Goal: Task Accomplishment & Management: Use online tool/utility

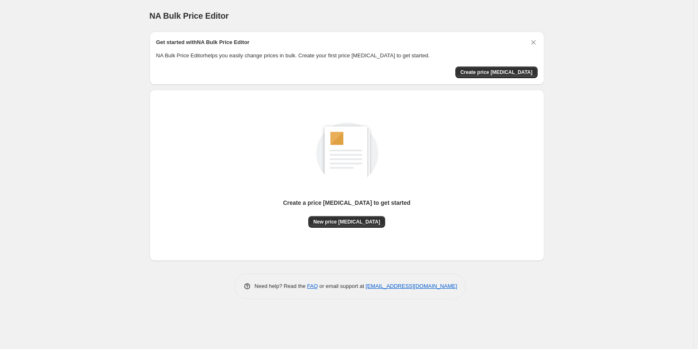
click at [642, 110] on div "NA Bulk Price Editor. This page is ready NA Bulk Price Editor Get started with …" at bounding box center [346, 174] width 693 height 349
click at [528, 73] on span "Create price change job" at bounding box center [496, 72] width 72 height 7
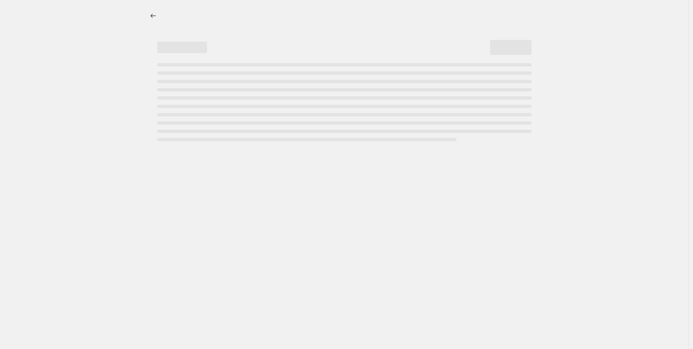
select select "percentage"
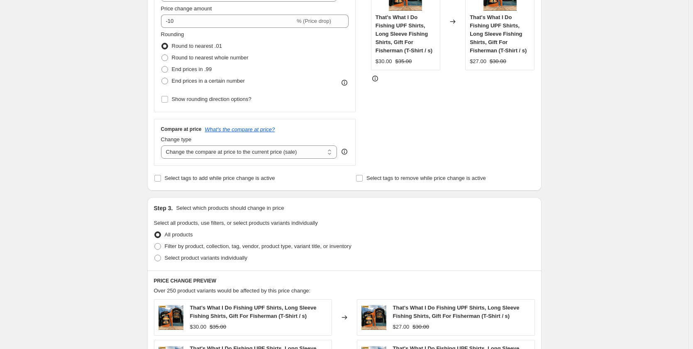
scroll to position [204, 0]
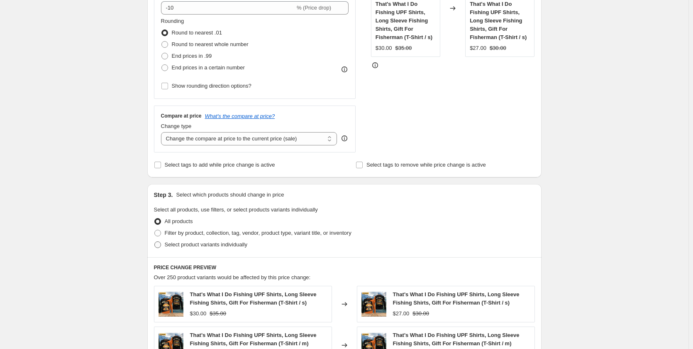
click at [235, 244] on span "Select product variants individually" at bounding box center [206, 244] width 83 height 6
click at [155, 242] on input "Select product variants individually" at bounding box center [154, 241] width 0 height 0
radio input "true"
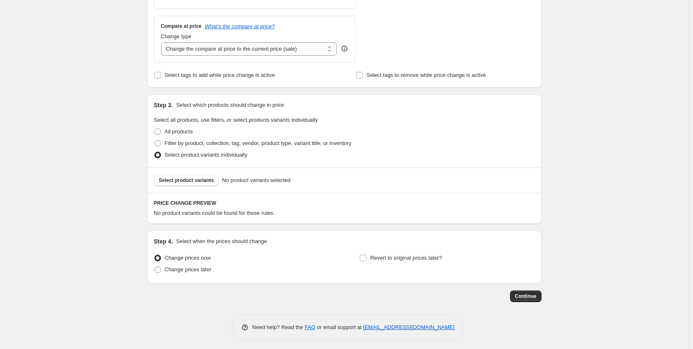
scroll to position [297, 0]
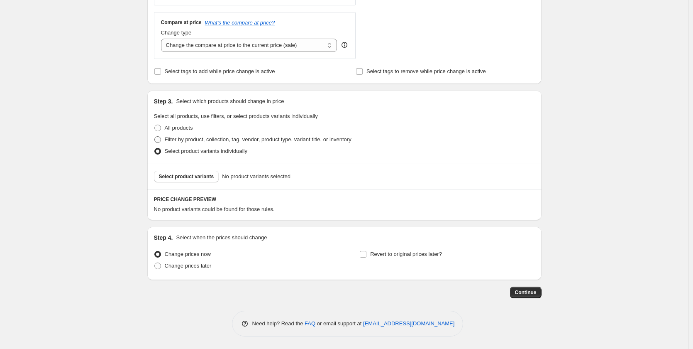
click at [218, 142] on span "Filter by product, collection, tag, vendor, product type, variant title, or inv…" at bounding box center [258, 139] width 187 height 6
click at [155, 137] on input "Filter by product, collection, tag, vendor, product type, variant title, or inv…" at bounding box center [154, 136] width 0 height 0
radio input "true"
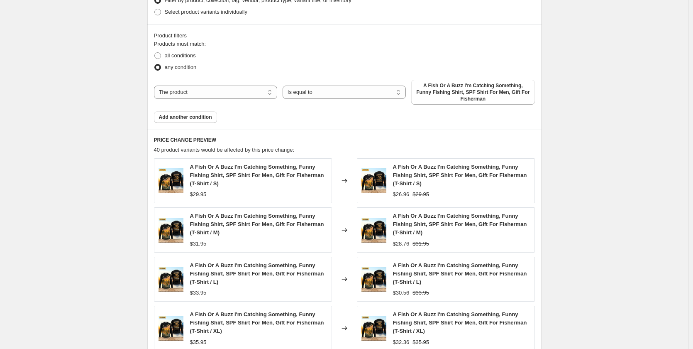
scroll to position [422, 0]
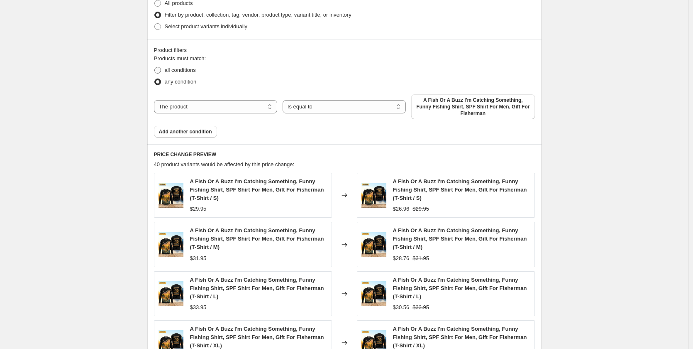
click at [181, 64] on label "all conditions" at bounding box center [175, 70] width 42 height 12
click at [155, 67] on input "all conditions" at bounding box center [154, 67] width 0 height 0
radio input "true"
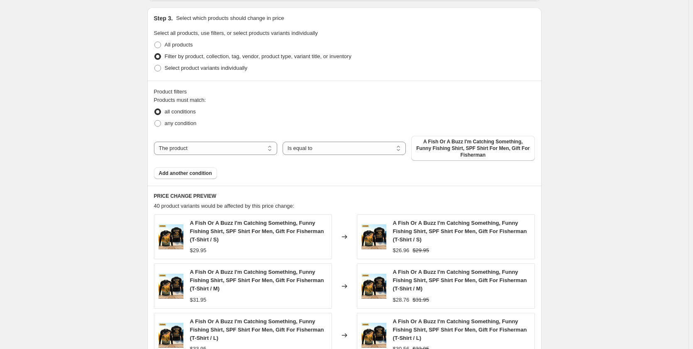
scroll to position [297, 0]
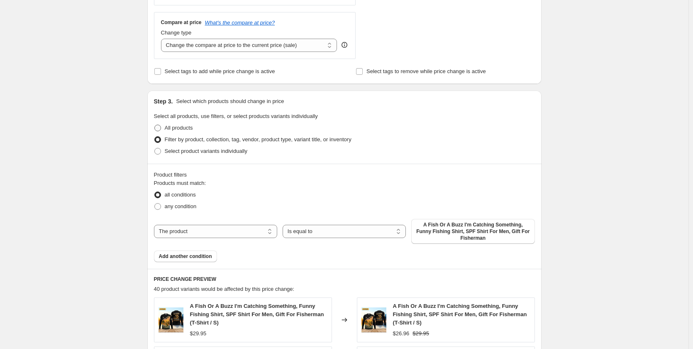
click at [181, 126] on span "All products" at bounding box center [179, 128] width 28 height 6
click at [155, 125] on input "All products" at bounding box center [154, 125] width 0 height 0
radio input "true"
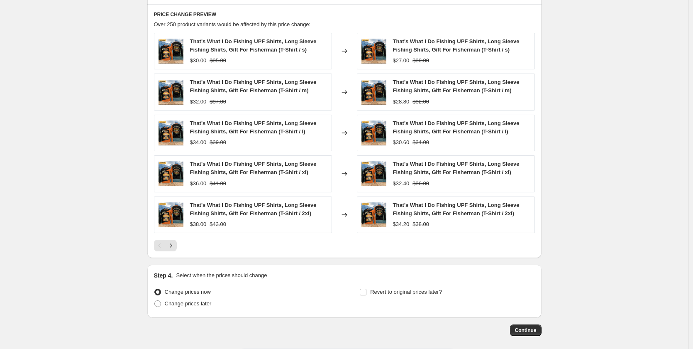
scroll to position [494, 0]
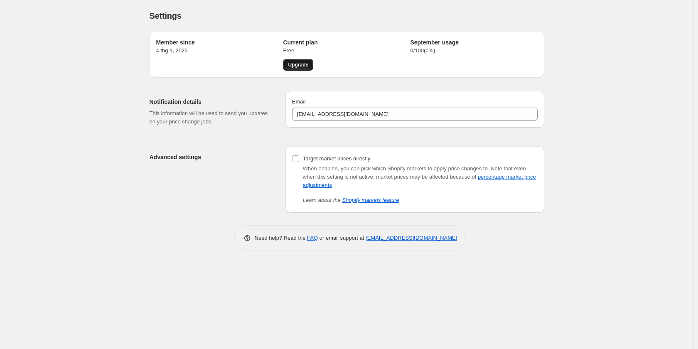
click at [294, 65] on span "Upgrade" at bounding box center [298, 64] width 20 height 7
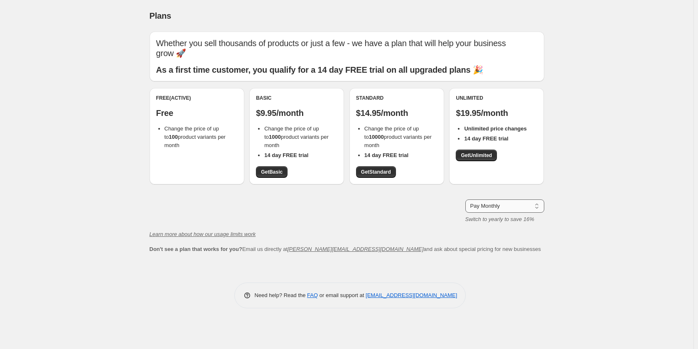
click at [495, 202] on select "Pay Monthly Pay Yearly (Save 16%)" at bounding box center [504, 205] width 79 height 13
click at [602, 203] on div "Plans. This page is ready Plans Whether you sell thousands of products or just …" at bounding box center [346, 174] width 693 height 349
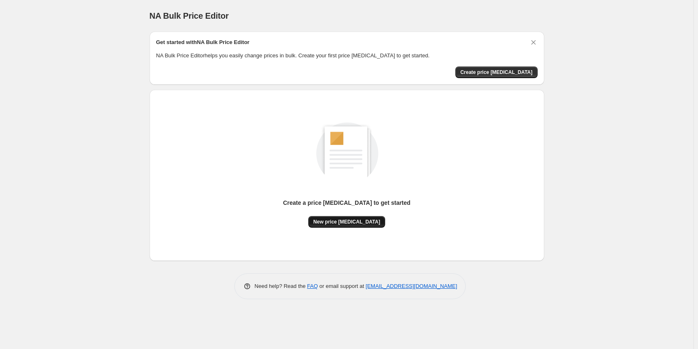
click at [349, 221] on span "New price change job" at bounding box center [346, 221] width 67 height 7
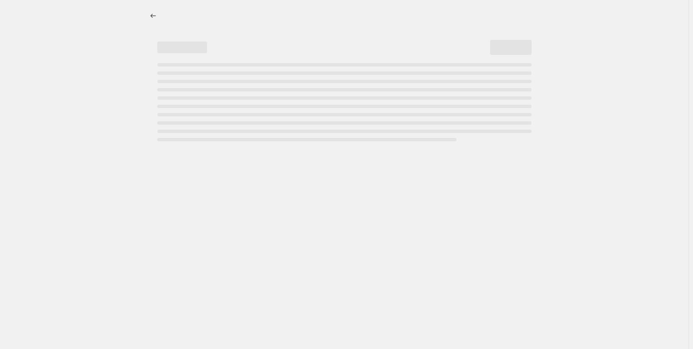
select select "percentage"
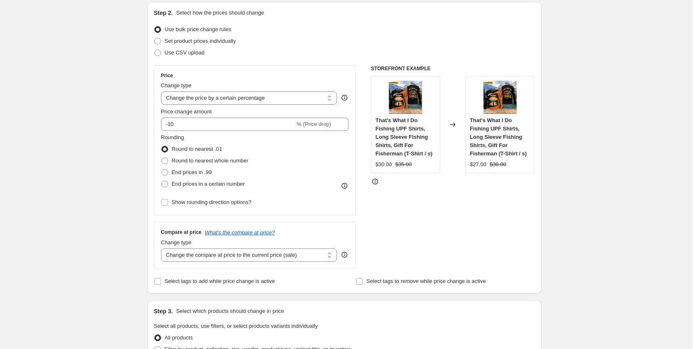
scroll to position [125, 0]
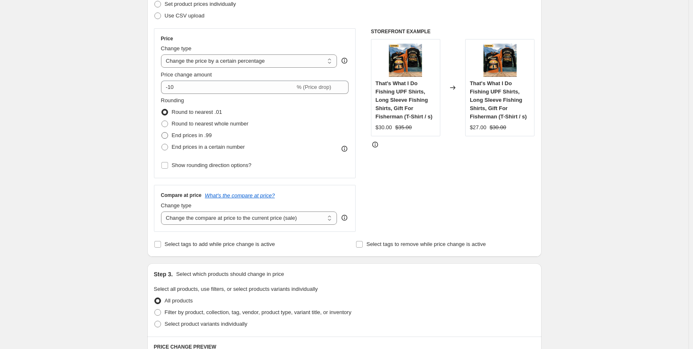
click at [188, 135] on span "End prices in .99" at bounding box center [192, 135] width 40 height 6
click at [162, 132] on input "End prices in .99" at bounding box center [162, 132] width 0 height 0
radio input "true"
click at [302, 215] on select "Change the compare at price to the current price (sale) Change the compare at p…" at bounding box center [249, 217] width 176 height 13
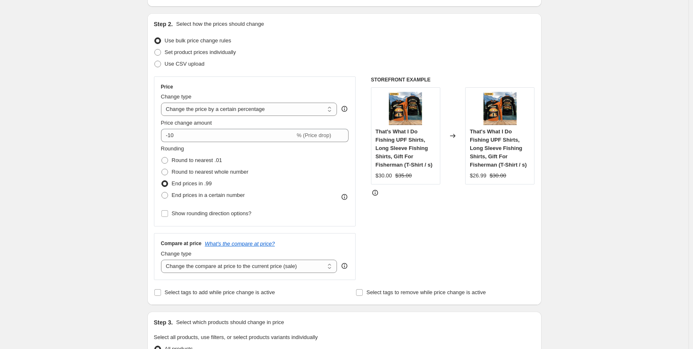
scroll to position [0, 0]
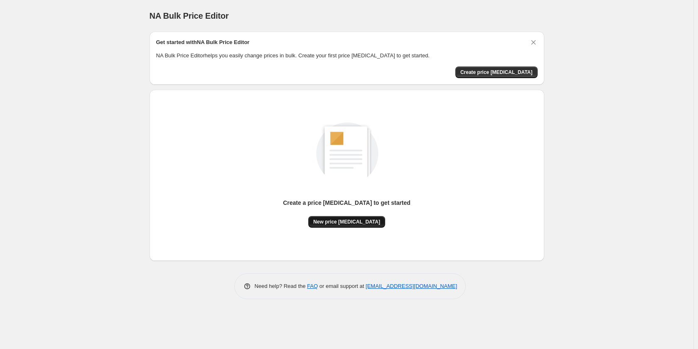
click at [343, 217] on button "New price change job" at bounding box center [346, 222] width 77 height 12
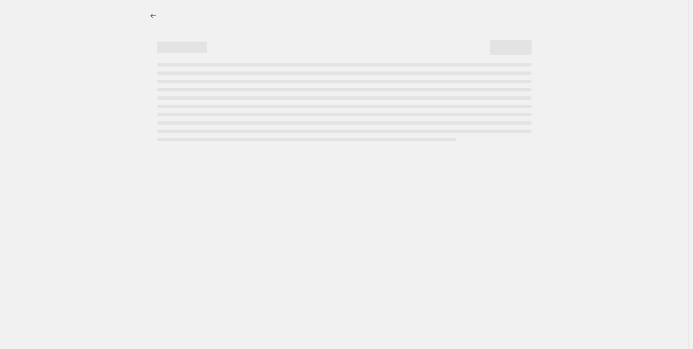
select select "percentage"
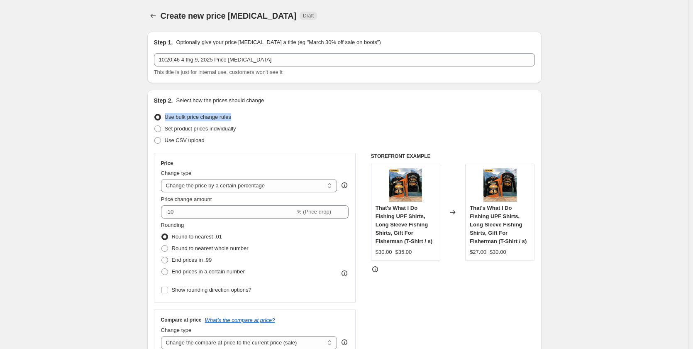
drag, startPoint x: 245, startPoint y: 116, endPoint x: 166, endPoint y: 118, distance: 78.5
click at [166, 118] on div "Use bulk price change rules" at bounding box center [344, 117] width 381 height 12
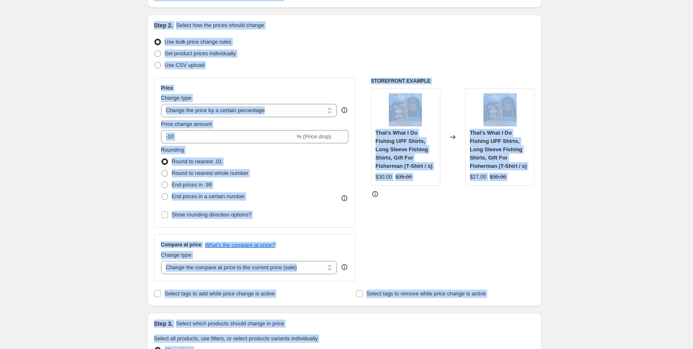
scroll to position [98, 0]
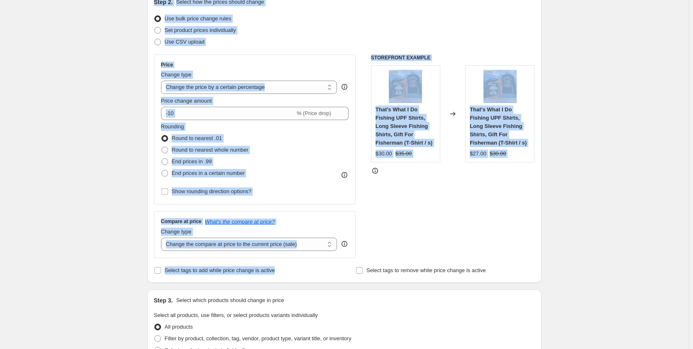
drag, startPoint x: 143, startPoint y: 39, endPoint x: 303, endPoint y: 274, distance: 283.5
click at [303, 274] on div "Step 1. Optionally give your price change job a title (eg "March 30% off sale o…" at bounding box center [341, 311] width 401 height 768
copy div "Step 1. Optionally give your price change job a title (eg "March 30% off sale o…"
click at [94, 124] on div "Create new price change job. This page is ready Create new price change job Dra…" at bounding box center [344, 323] width 689 height 843
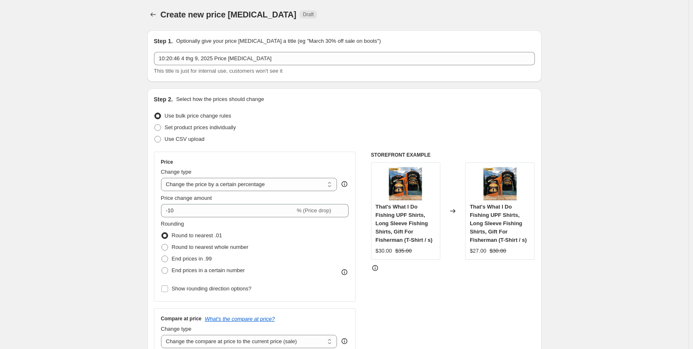
scroll to position [0, 0]
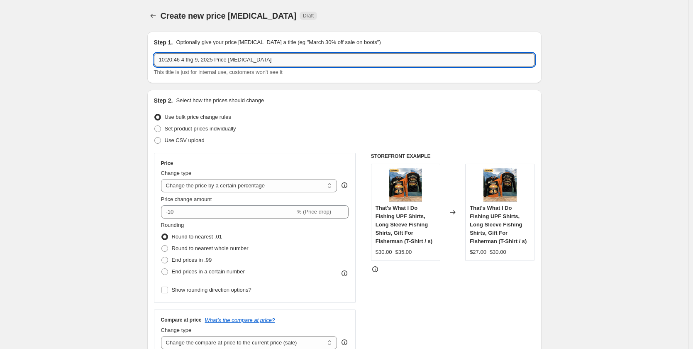
click at [278, 58] on input "10:20:46 4 thg 9, 2025 Price change job" at bounding box center [344, 59] width 381 height 13
drag, startPoint x: 276, startPoint y: 56, endPoint x: 127, endPoint y: 56, distance: 149.1
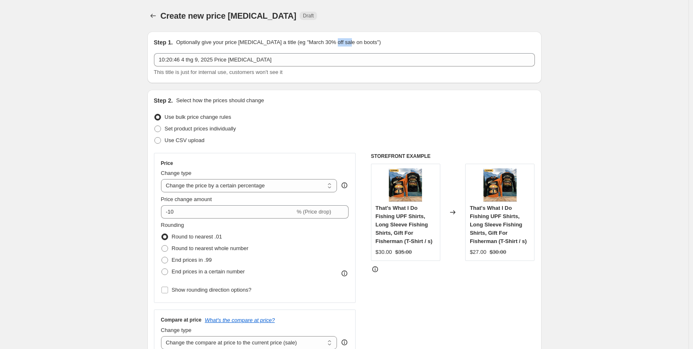
drag, startPoint x: 342, startPoint y: 43, endPoint x: 360, endPoint y: 43, distance: 18.3
click at [360, 43] on p "Optionally give your price change job a title (eg "March 30% off sale on boots")" at bounding box center [278, 42] width 205 height 8
drag, startPoint x: 334, startPoint y: 44, endPoint x: 351, endPoint y: 43, distance: 17.0
click at [351, 43] on p "Optionally give your price change job a title (eg "March 30% off sale on boots")" at bounding box center [278, 42] width 205 height 8
copy p "off sale"
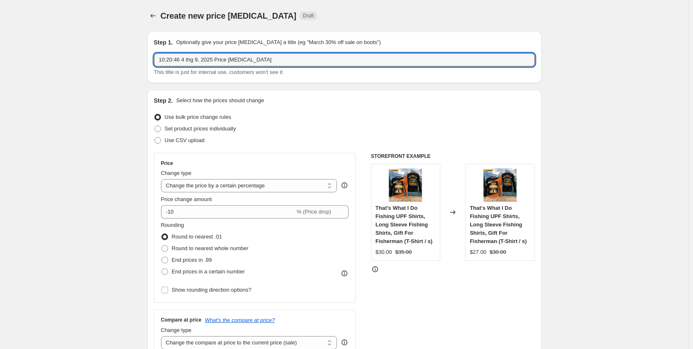
drag, startPoint x: 277, startPoint y: 59, endPoint x: 41, endPoint y: 62, distance: 236.3
paste input "off sale"
type input "off sale"
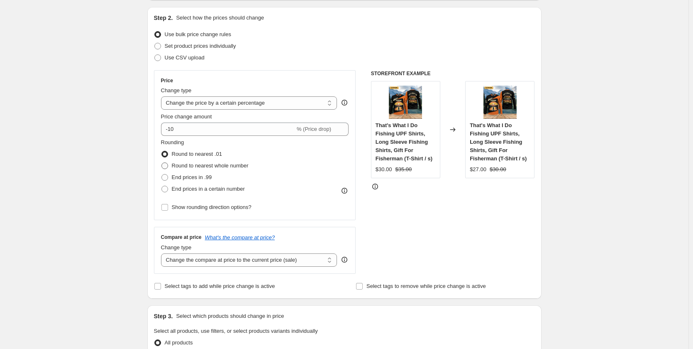
scroll to position [83, 0]
click at [249, 103] on select "Change the price to a certain amount Change the price by a certain amount Chang…" at bounding box center [249, 102] width 176 height 13
click at [296, 103] on select "Change the price to a certain amount Change the price by a certain amount Chang…" at bounding box center [249, 102] width 176 height 13
click at [163, 96] on select "Change the price to a certain amount Change the price by a certain amount Chang…" at bounding box center [249, 102] width 176 height 13
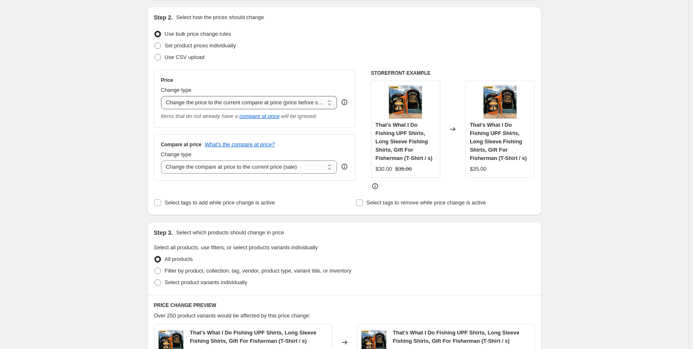
click at [217, 100] on select "Change the price to a certain amount Change the price by a certain amount Chang…" at bounding box center [249, 102] width 176 height 13
select select "bcap"
click at [163, 96] on select "Change the price to a certain amount Change the price by a certain amount Chang…" at bounding box center [249, 102] width 176 height 13
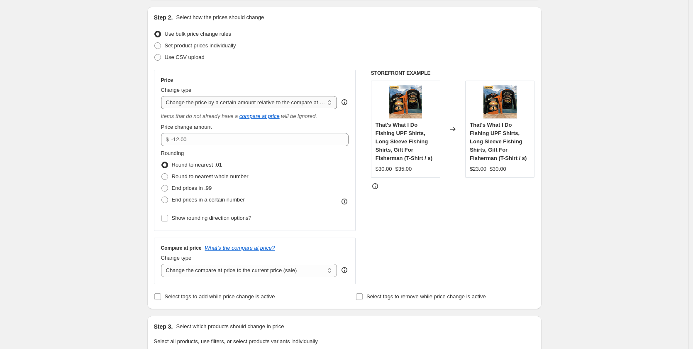
click at [228, 101] on select "Change the price to a certain amount Change the price by a certain amount Chang…" at bounding box center [249, 102] width 176 height 13
click at [163, 96] on select "Change the price to a certain amount Change the price by a certain amount Chang…" at bounding box center [249, 102] width 176 height 13
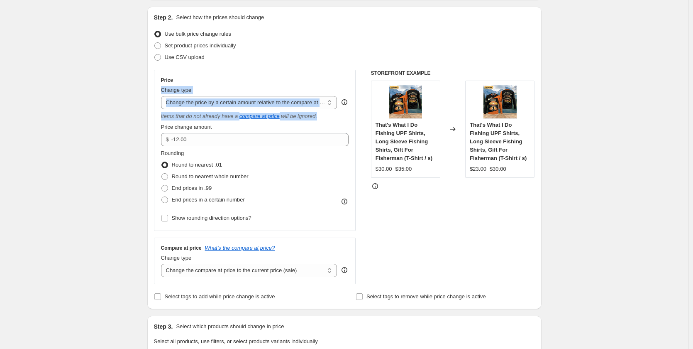
drag, startPoint x: 158, startPoint y: 91, endPoint x: 354, endPoint y: 117, distance: 197.7
click at [354, 117] on div "Price Change type Change the price to a certain amount Change the price by a ce…" at bounding box center [255, 150] width 202 height 161
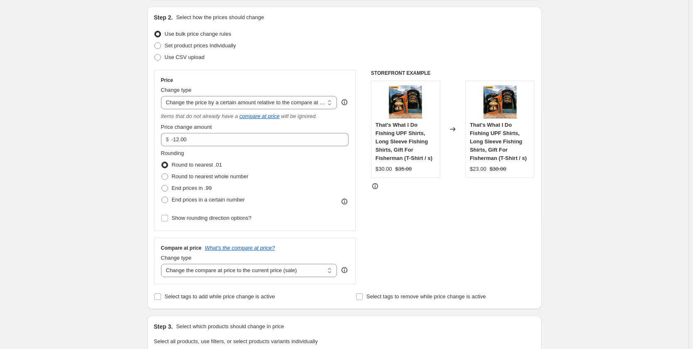
click at [100, 139] on div "Create new price change job. This page is ready Create new price change job Dra…" at bounding box center [344, 344] width 689 height 854
click at [272, 116] on icon "compare at price" at bounding box center [260, 116] width 40 height 6
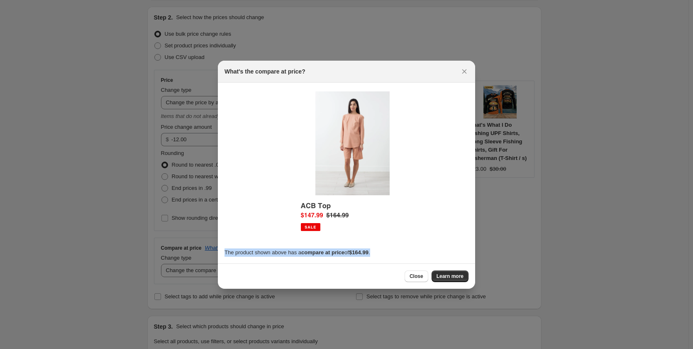
drag, startPoint x: 389, startPoint y: 254, endPoint x: 225, endPoint y: 255, distance: 164.4
click at [225, 255] on p "The product shown above has a compare at price of $164.99 ." at bounding box center [347, 252] width 244 height 8
copy p "The product shown above has a compare at price of $164.99 ."
click at [465, 69] on icon "Close" at bounding box center [464, 71] width 8 height 8
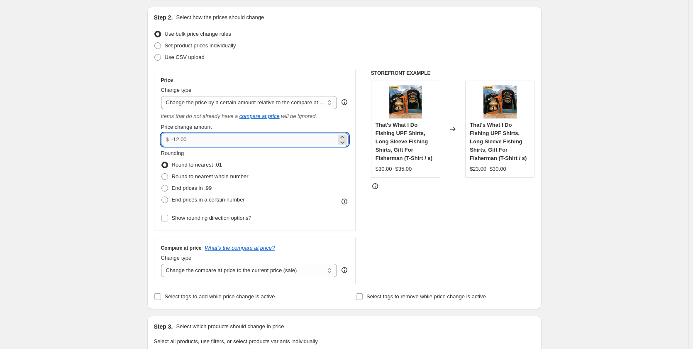
click at [181, 139] on input "-12.00" at bounding box center [253, 139] width 165 height 13
type input "-15.00"
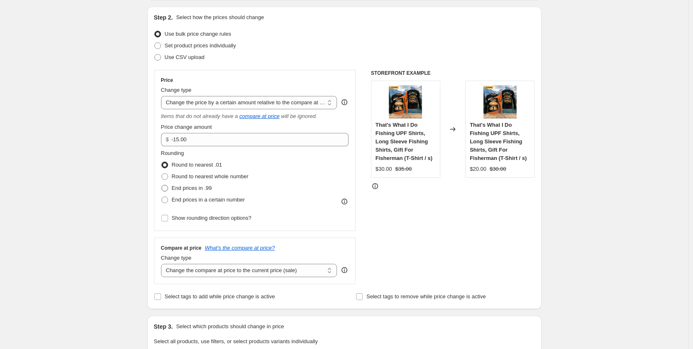
click at [211, 186] on span "End prices in .99" at bounding box center [192, 188] width 40 height 6
click at [162, 185] on input "End prices in .99" at bounding box center [162, 185] width 0 height 0
radio input "true"
click at [419, 243] on div "STOREFRONT EXAMPLE That's What I Do Fishing UPF Shirts, Long Sleeve Fishing Shi…" at bounding box center [453, 177] width 164 height 214
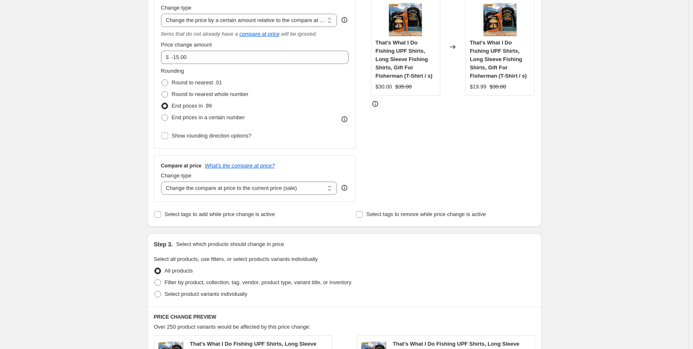
scroll to position [166, 0]
click at [281, 186] on select "Change the compare at price to the current price (sale) Change the compare at p…" at bounding box center [249, 187] width 176 height 13
click at [441, 176] on div "STOREFRONT EXAMPLE That's What I Do Fishing UPF Shirts, Long Sleeve Fishing Shi…" at bounding box center [453, 94] width 164 height 214
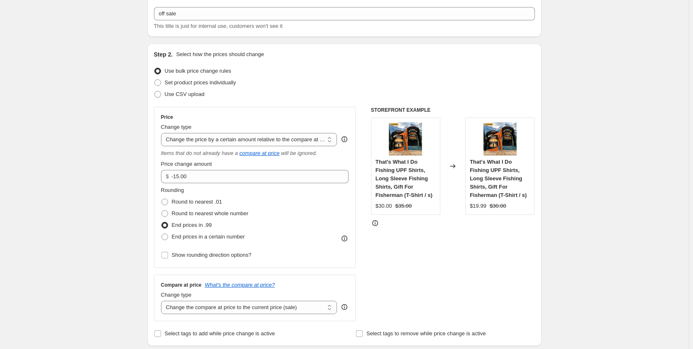
scroll to position [42, 0]
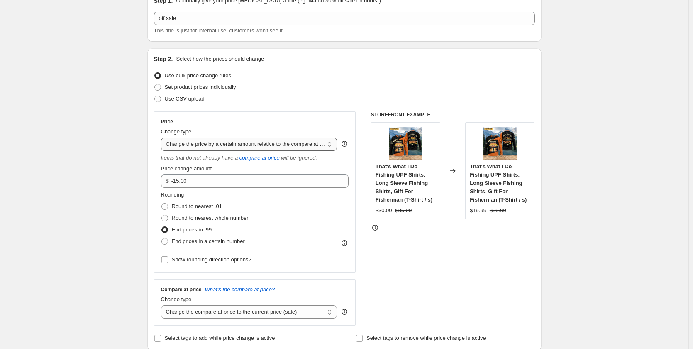
click at [318, 143] on select "Change the price to a certain amount Change the price by a certain amount Chang…" at bounding box center [249, 143] width 176 height 13
click at [427, 268] on div "STOREFRONT EXAMPLE That's What I Do Fishing UPF Shirts, Long Sleeve Fishing Shi…" at bounding box center [453, 218] width 164 height 214
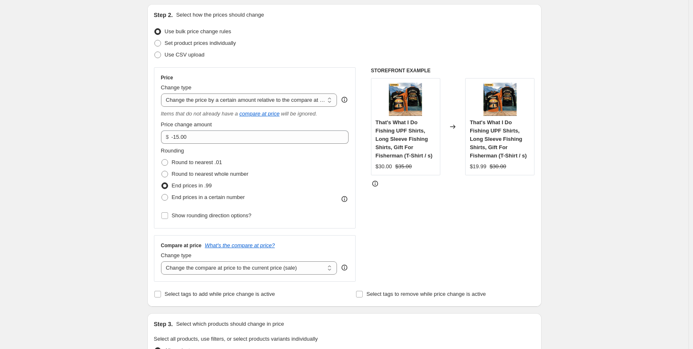
scroll to position [166, 0]
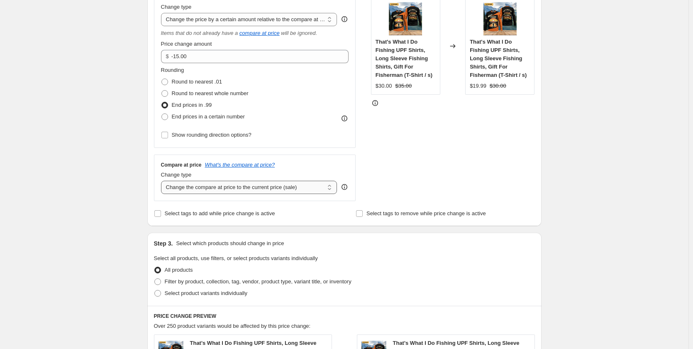
click at [299, 188] on select "Change the compare at price to the current price (sale) Change the compare at p…" at bounding box center [249, 187] width 176 height 13
click at [428, 172] on div "STOREFRONT EXAMPLE That's What I Do Fishing UPF Shirts, Long Sleeve Fishing Shi…" at bounding box center [453, 94] width 164 height 214
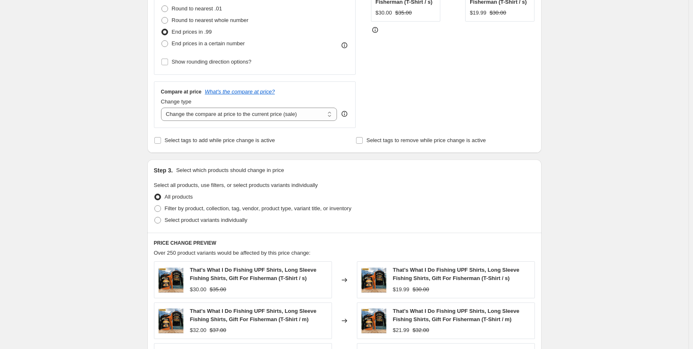
scroll to position [208, 0]
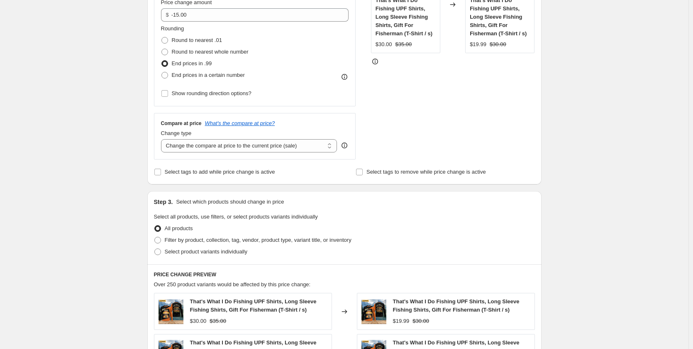
drag, startPoint x: 157, startPoint y: 119, endPoint x: 96, endPoint y: 123, distance: 61.6
click at [97, 124] on div "Create new price change job. This page is ready Create new price change job Dra…" at bounding box center [344, 219] width 689 height 854
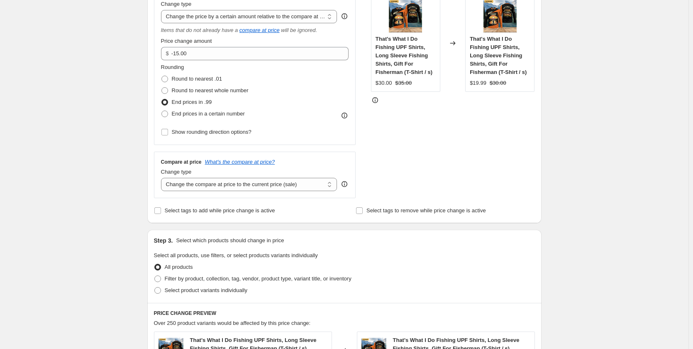
scroll to position [42, 0]
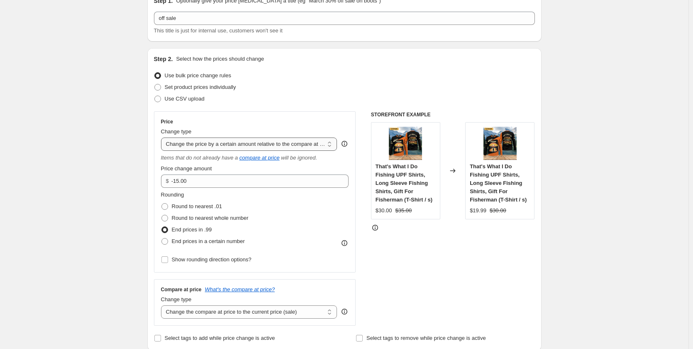
click at [335, 144] on select "Change the price to a certain amount Change the price by a certain amount Chang…" at bounding box center [249, 143] width 176 height 13
click at [405, 264] on div "STOREFRONT EXAMPLE That's What I Do Fishing UPF Shirts, Long Sleeve Fishing Shi…" at bounding box center [453, 218] width 164 height 214
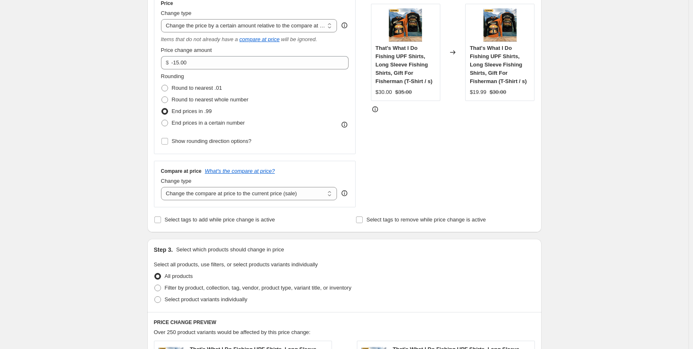
scroll to position [166, 0]
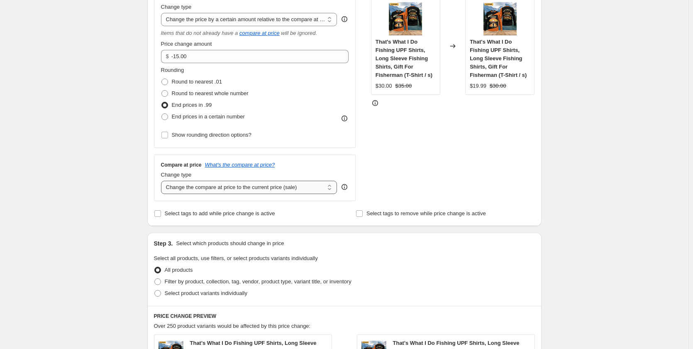
click at [300, 187] on select "Change the compare at price to the current price (sale) Change the compare at p…" at bounding box center [249, 187] width 176 height 13
click at [600, 127] on div "Create new price change job. This page is ready Create new price change job Dra…" at bounding box center [344, 261] width 689 height 854
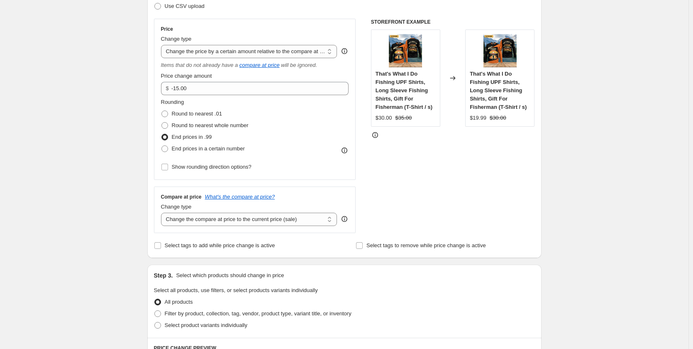
scroll to position [42, 0]
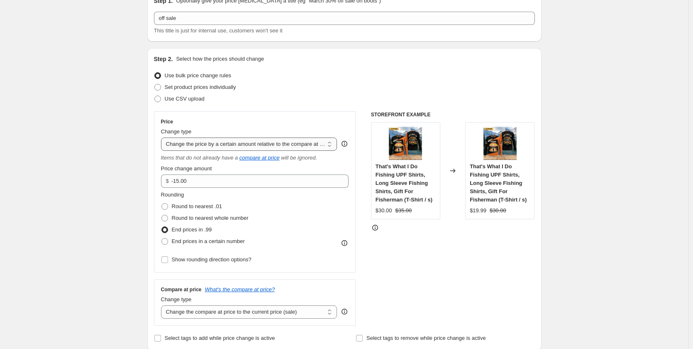
click at [250, 143] on select "Change the price to a certain amount Change the price by a certain amount Chang…" at bounding box center [249, 143] width 176 height 13
select select "to"
click at [163, 137] on select "Change the price to a certain amount Change the price by a certain amount Chang…" at bounding box center [249, 143] width 176 height 13
type input "80.00"
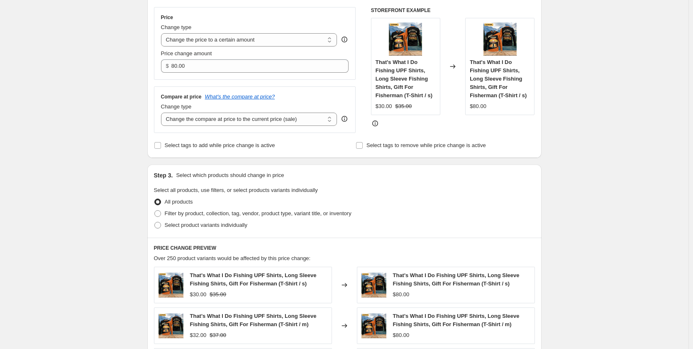
scroll to position [166, 0]
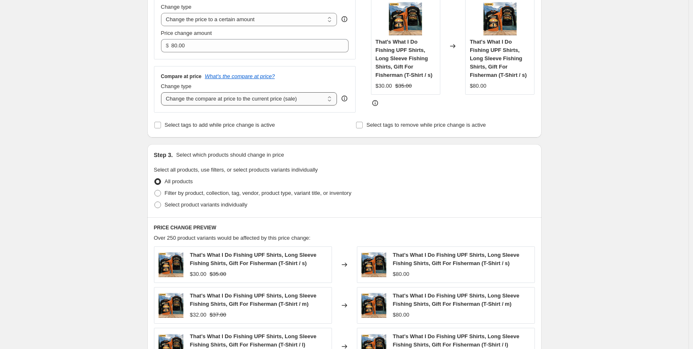
click at [223, 101] on select "Change the compare at price to the current price (sale) Change the compare at p…" at bounding box center [249, 98] width 176 height 13
select select "bp"
click at [163, 92] on select "Change the compare at price to the current price (sale) Change the compare at p…" at bounding box center [249, 98] width 176 height 13
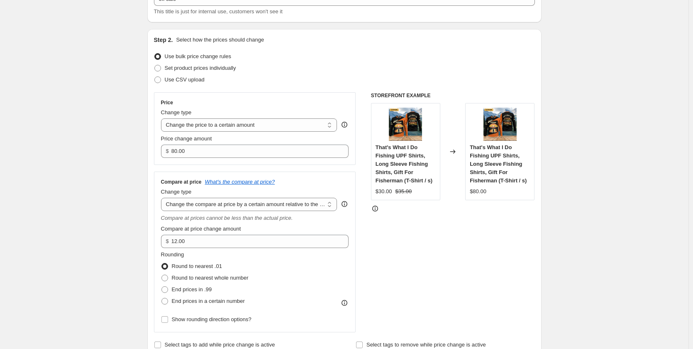
scroll to position [42, 0]
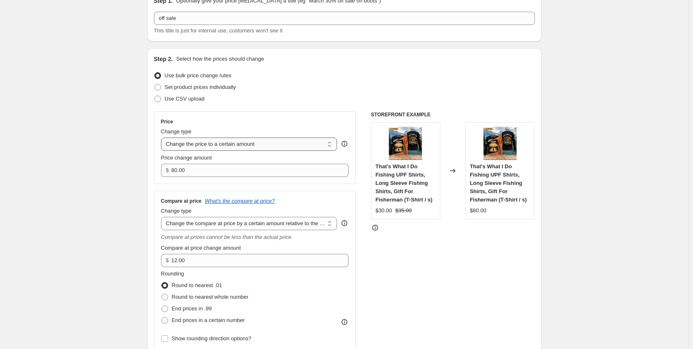
click at [233, 145] on select "Change the price to a certain amount Change the price by a certain amount Chang…" at bounding box center [249, 143] width 176 height 13
click at [346, 83] on div "Set product prices individually" at bounding box center [344, 87] width 381 height 12
click at [230, 171] on input "80.00" at bounding box center [253, 170] width 165 height 13
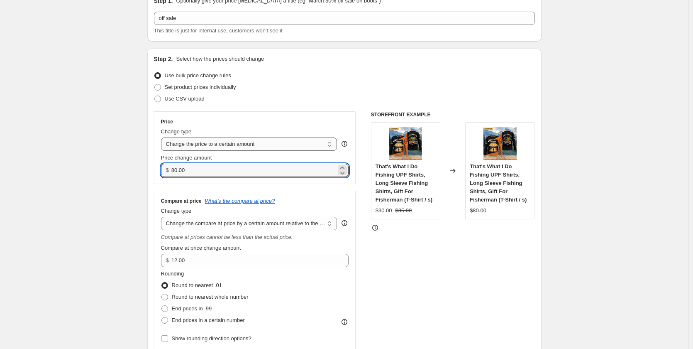
click at [274, 144] on select "Change the price to a certain amount Change the price by a certain amount Chang…" at bounding box center [249, 143] width 176 height 13
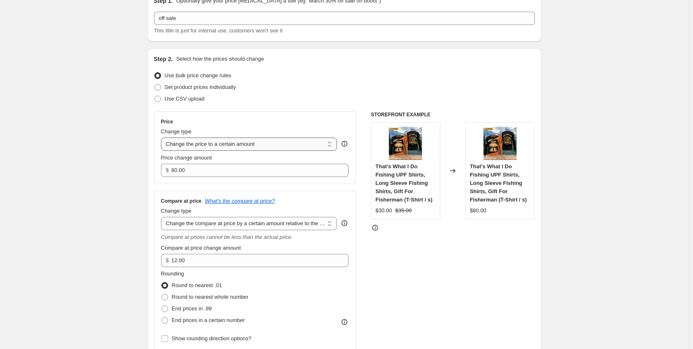
select select "no_change"
click at [163, 137] on select "Change the price to a certain amount Change the price by a certain amount Chang…" at bounding box center [249, 143] width 176 height 13
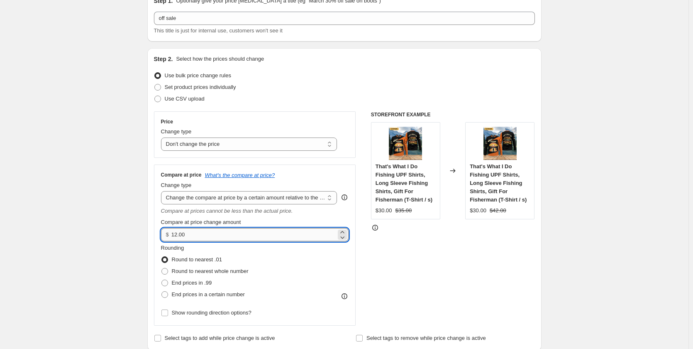
click at [178, 233] on input "12.00" at bounding box center [253, 234] width 165 height 13
type input "15.00"
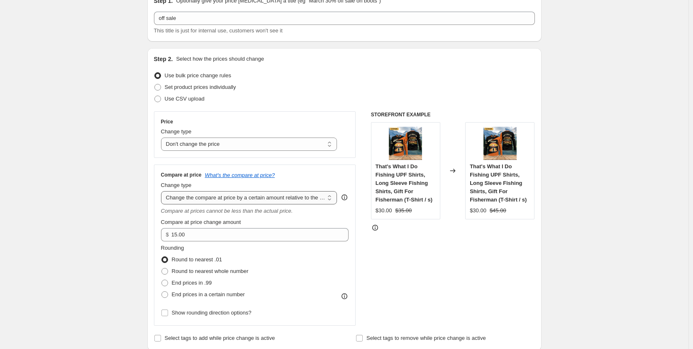
click at [201, 196] on select "Change the compare at price to the current price (sale) Change the compare at p…" at bounding box center [249, 197] width 176 height 13
click at [206, 200] on select "Change the compare at price to the current price (sale) Change the compare at p…" at bounding box center [249, 197] width 176 height 13
click at [163, 191] on select "Change the compare at price to the current price (sale) Change the compare at p…" at bounding box center [249, 197] width 176 height 13
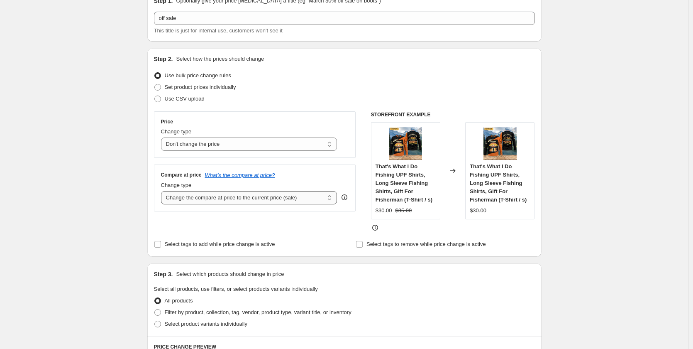
click at [202, 196] on select "Change the compare at price to the current price (sale) Change the compare at p…" at bounding box center [249, 197] width 176 height 13
click at [163, 191] on select "Change the compare at price to the current price (sale) Change the compare at p…" at bounding box center [249, 197] width 176 height 13
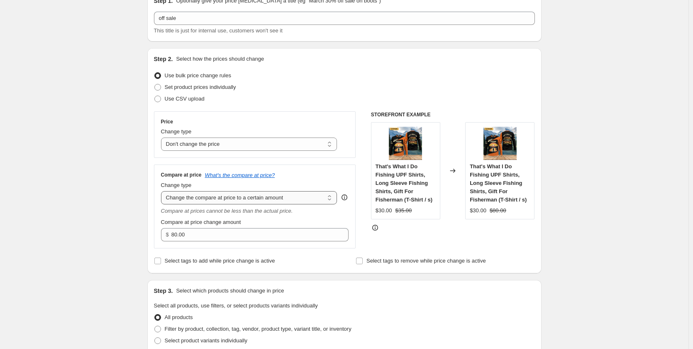
click at [201, 203] on select "Change the compare at price to the current price (sale) Change the compare at p…" at bounding box center [249, 197] width 176 height 13
select select "by"
click at [163, 191] on select "Change the compare at price to the current price (sale) Change the compare at p…" at bounding box center [249, 197] width 176 height 13
type input "-10.00"
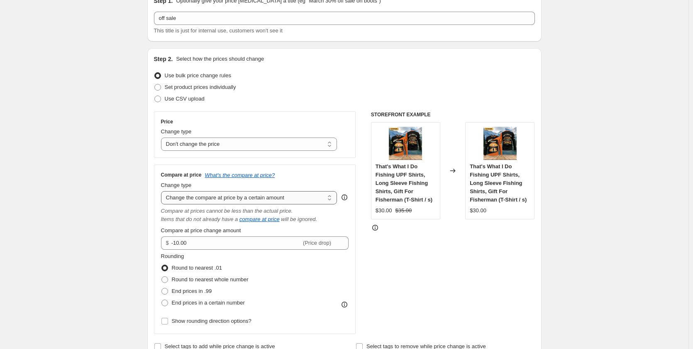
click at [200, 200] on select "Change the compare at price to the current price (sale) Change the compare at p…" at bounding box center [249, 197] width 176 height 13
select select "percentage"
click at [163, 191] on select "Change the compare at price to the current price (sale) Change the compare at p…" at bounding box center [249, 197] width 176 height 13
type input "-15"
click at [390, 275] on div "STOREFRONT EXAMPLE That's What I Do Fishing UPF Shirts, Long Sleeve Fishing Shi…" at bounding box center [453, 222] width 164 height 223
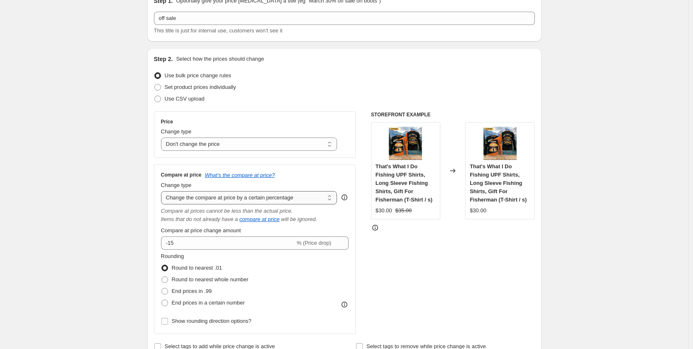
click at [253, 196] on select "Change the compare at price to the current price (sale) Change the compare at p…" at bounding box center [249, 197] width 176 height 13
select select "pp"
click at [163, 191] on select "Change the compare at price to the current price (sale) Change the compare at p…" at bounding box center [249, 197] width 176 height 13
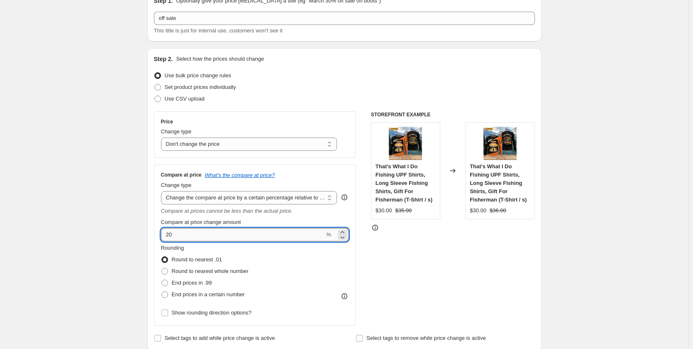
drag, startPoint x: 176, startPoint y: 235, endPoint x: 167, endPoint y: 235, distance: 8.3
click at [167, 235] on input "20" at bounding box center [243, 234] width 164 height 13
click at [412, 260] on div "STOREFRONT EXAMPLE That's What I Do Fishing UPF Shirts, Long Sleeve Fishing Shi…" at bounding box center [453, 218] width 164 height 214
drag, startPoint x: 188, startPoint y: 233, endPoint x: 162, endPoint y: 235, distance: 26.2
click at [162, 235] on div "Compare at price What's the compare at price? Change type Change the compare at…" at bounding box center [255, 244] width 202 height 161
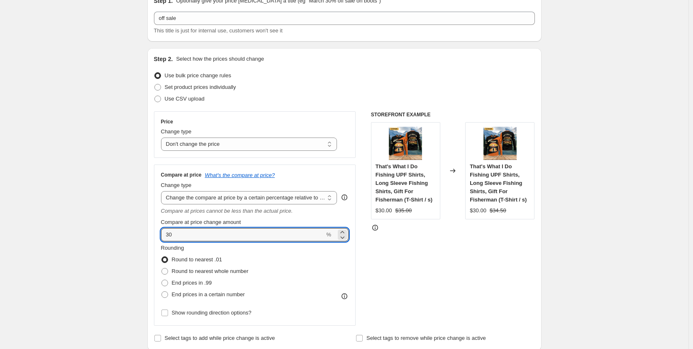
type input "30"
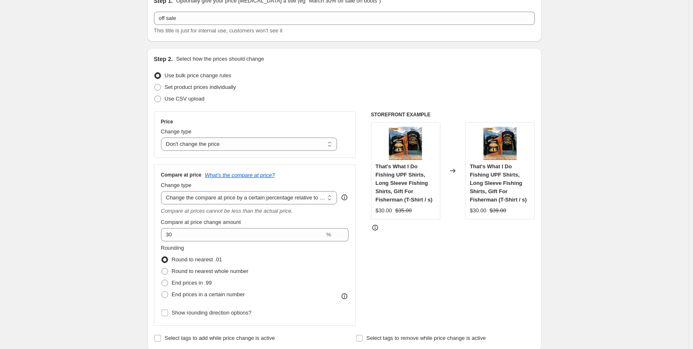
click at [415, 257] on div "STOREFRONT EXAMPLE That's What I Do Fishing UPF Shirts, Long Sleeve Fishing Shi…" at bounding box center [453, 218] width 164 height 214
click at [189, 281] on span "End prices in .99" at bounding box center [192, 282] width 40 height 6
click at [162, 280] on input "End prices in .99" at bounding box center [162, 279] width 0 height 0
radio input "true"
click at [365, 283] on div "Price Change type Change the price to a certain amount Change the price by a ce…" at bounding box center [344, 218] width 381 height 214
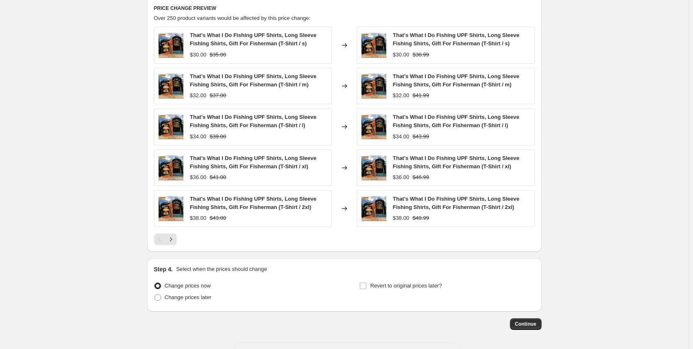
scroll to position [298, 0]
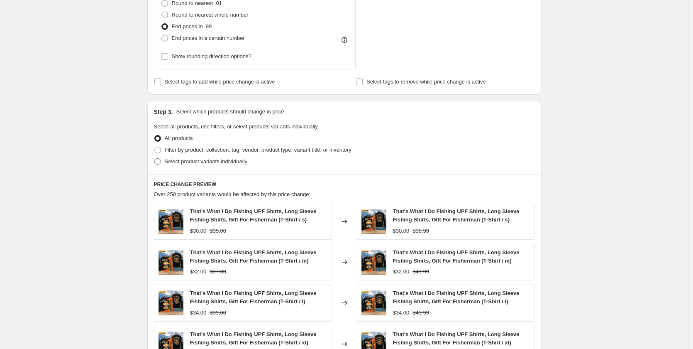
click at [160, 161] on span at bounding box center [157, 161] width 7 height 7
click at [155, 159] on input "Select product variants individually" at bounding box center [154, 158] width 0 height 0
radio input "true"
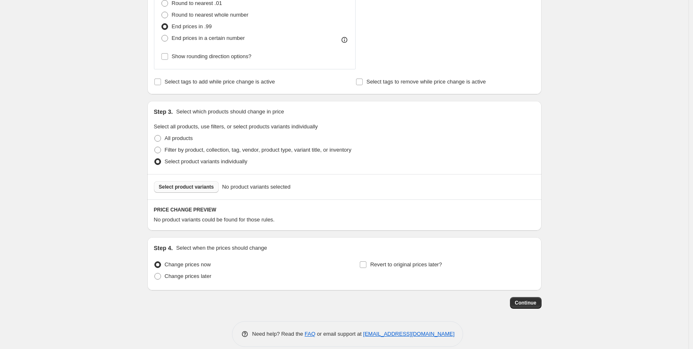
click at [193, 188] on span "Select product variants" at bounding box center [186, 187] width 55 height 7
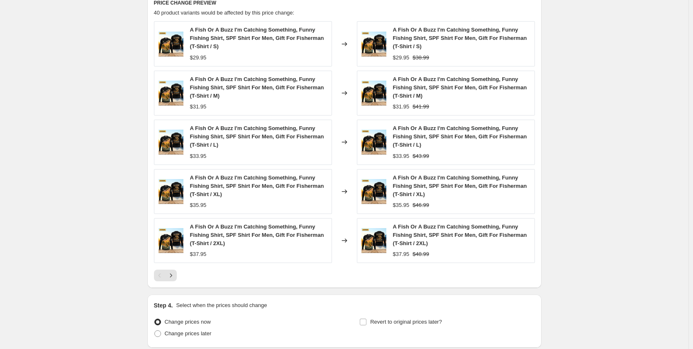
scroll to position [572, 0]
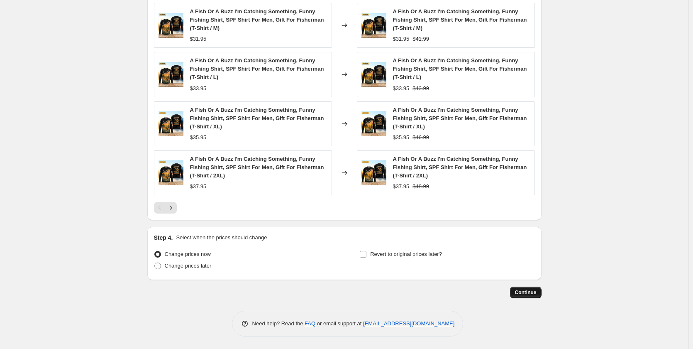
click at [533, 294] on span "Continue" at bounding box center [526, 292] width 22 height 7
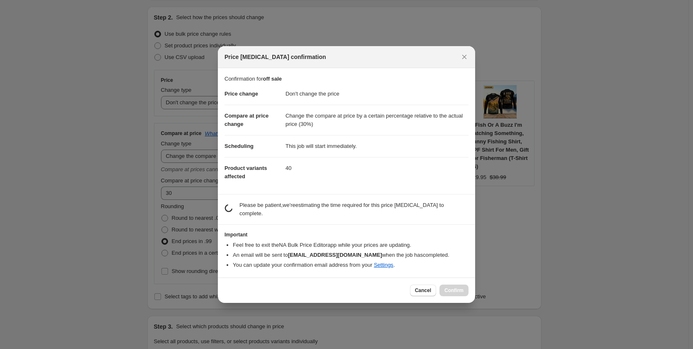
scroll to position [0, 0]
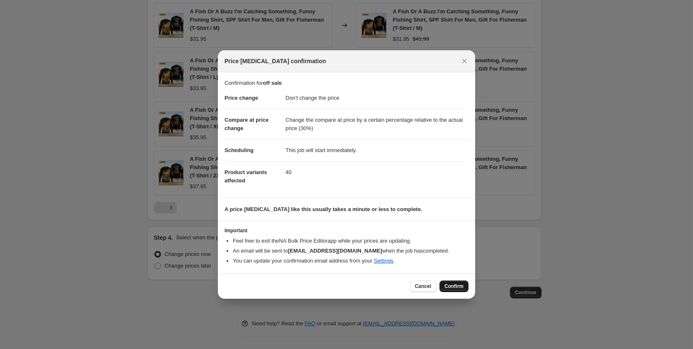
click at [454, 285] on span "Confirm" at bounding box center [454, 286] width 19 height 7
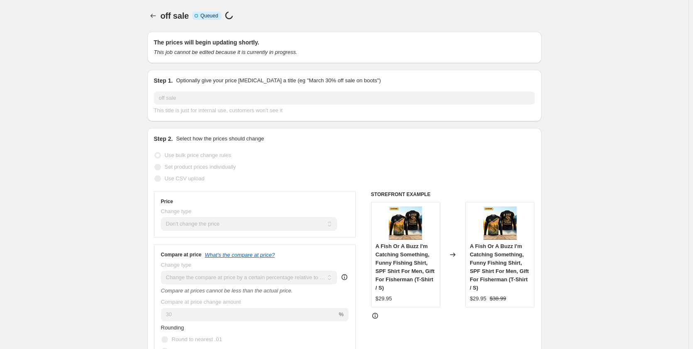
scroll to position [572, 0]
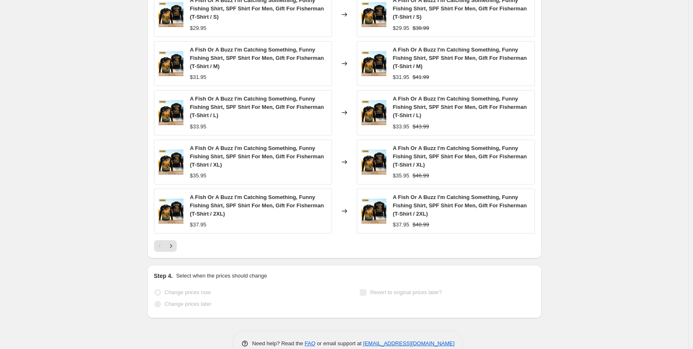
select select "no_change"
select select "pp"
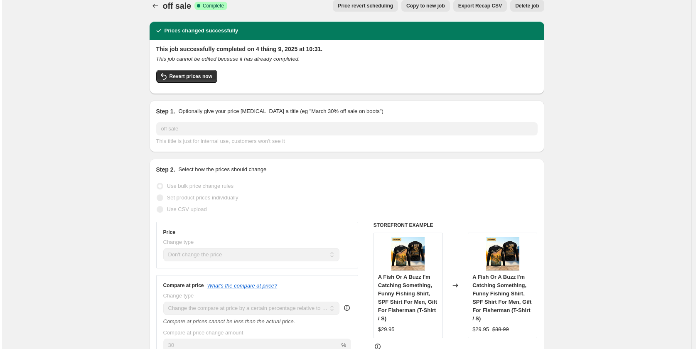
scroll to position [0, 0]
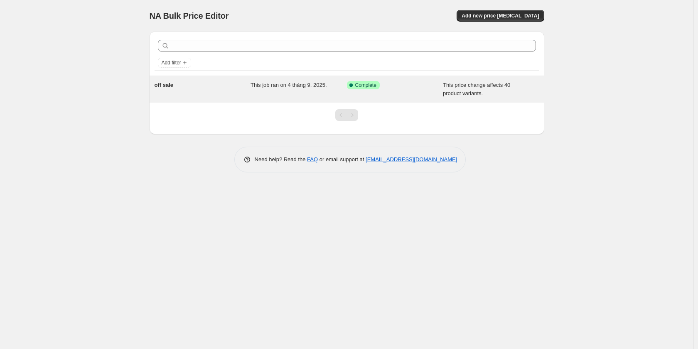
click at [321, 87] on span "This job ran on 4 tháng 9, 2025." at bounding box center [288, 85] width 76 height 6
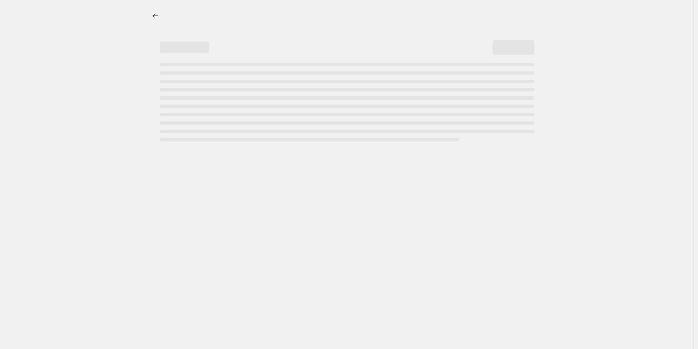
select select "no_change"
select select "pp"
